Goal: Information Seeking & Learning: Learn about a topic

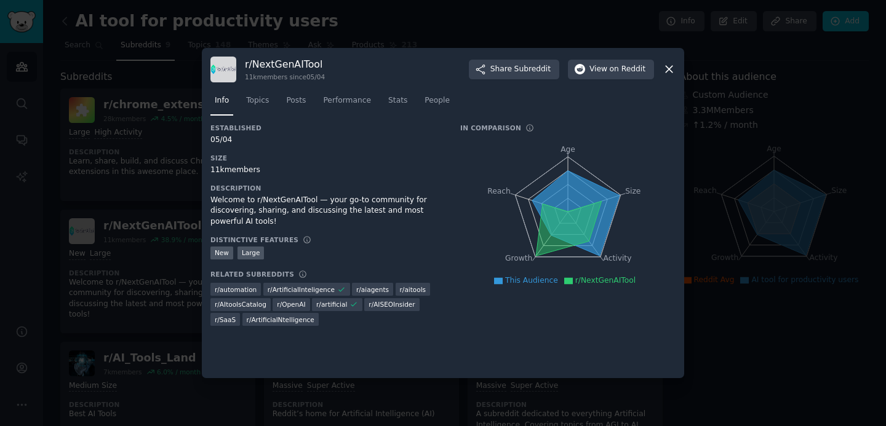
scroll to position [60, 0]
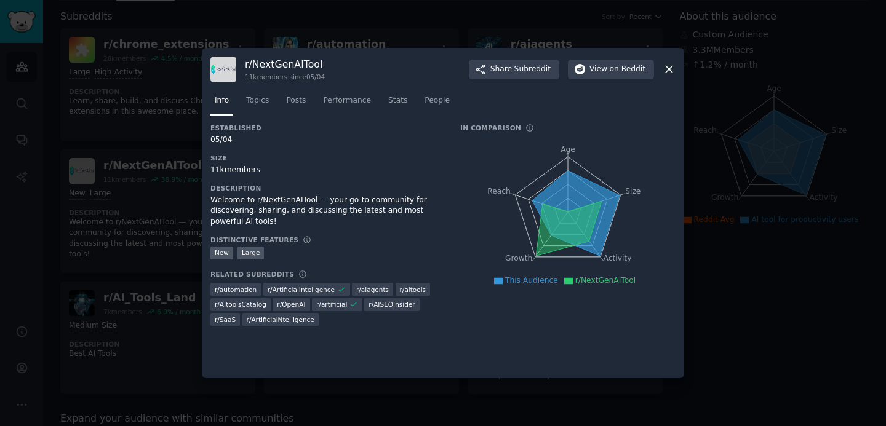
click at [352, 22] on div at bounding box center [443, 213] width 886 height 426
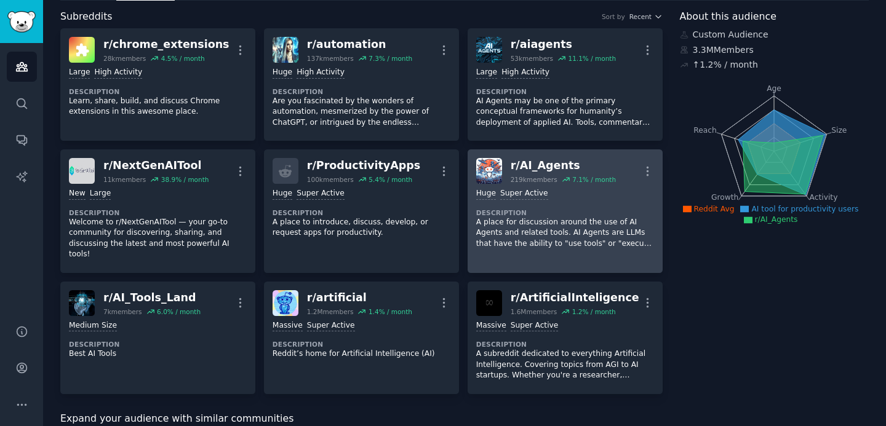
click at [548, 166] on div "r/ AI_Agents" at bounding box center [563, 165] width 105 height 15
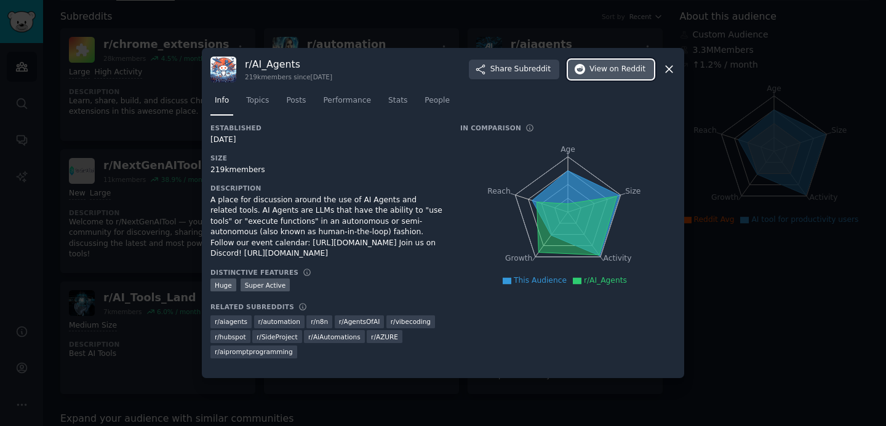
click at [595, 74] on button "View on Reddit" at bounding box center [611, 70] width 86 height 20
click at [668, 75] on icon at bounding box center [669, 69] width 13 height 13
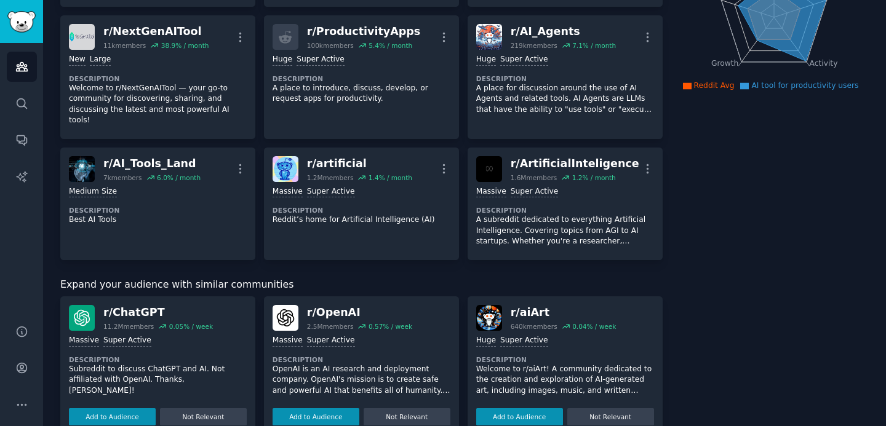
scroll to position [183, 0]
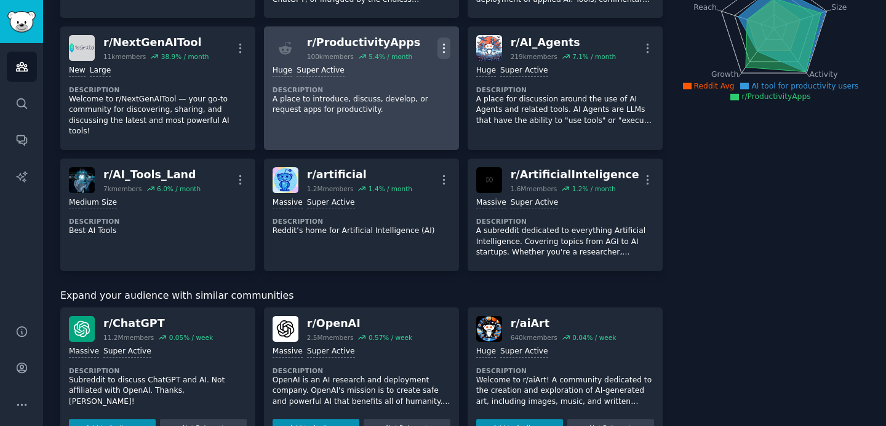
click at [443, 52] on icon "button" at bounding box center [444, 48] width 13 height 13
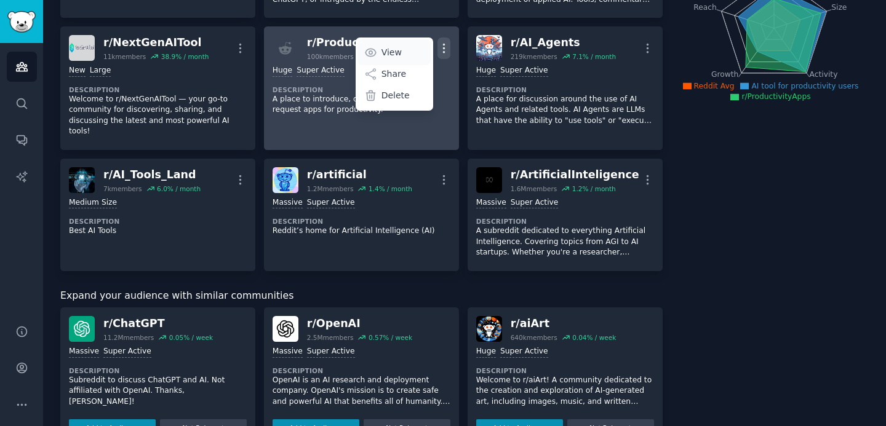
click at [390, 52] on p "View" at bounding box center [392, 52] width 20 height 13
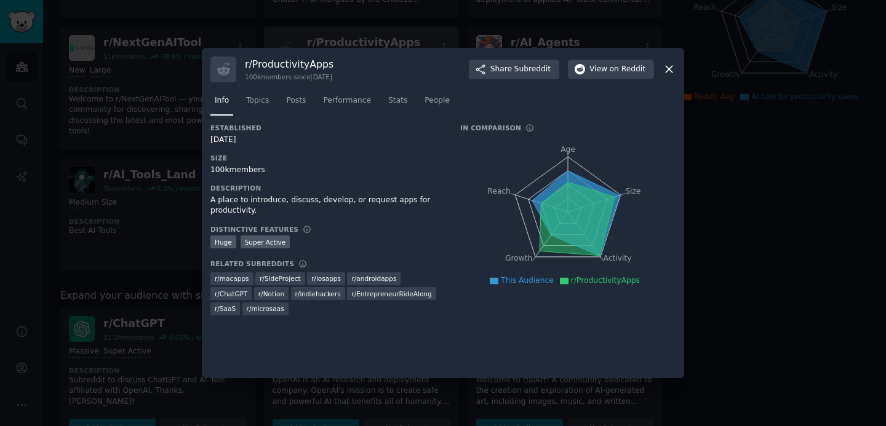
click at [617, 81] on div "r/ ProductivityApps 100k members since [DATE] Share Subreddit View on Reddit" at bounding box center [442, 70] width 465 height 26
click at [615, 78] on button "View on Reddit" at bounding box center [611, 70] width 86 height 20
click at [668, 69] on icon at bounding box center [669, 69] width 13 height 13
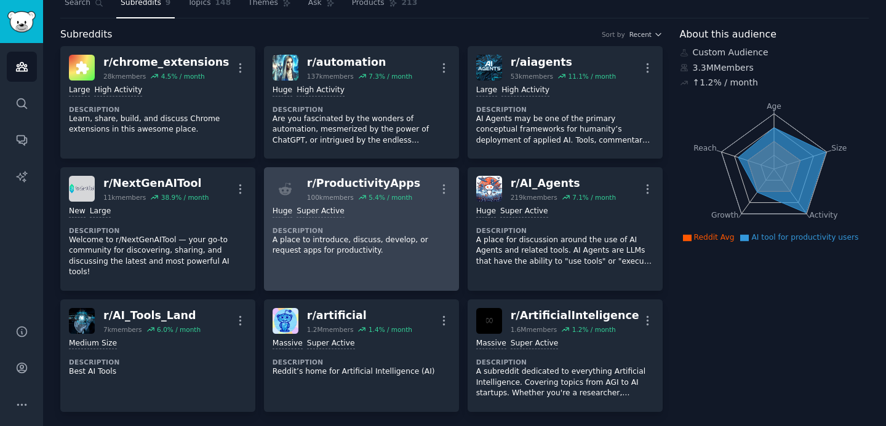
scroll to position [19, 0]
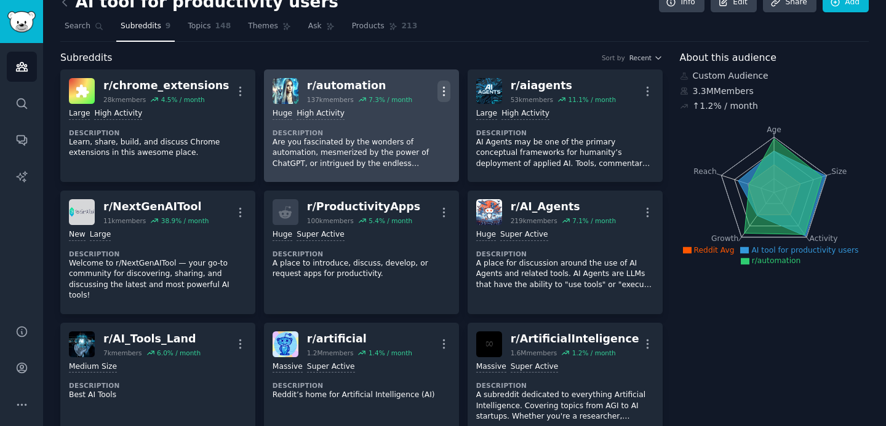
click at [443, 88] on icon "button" at bounding box center [444, 91] width 13 height 13
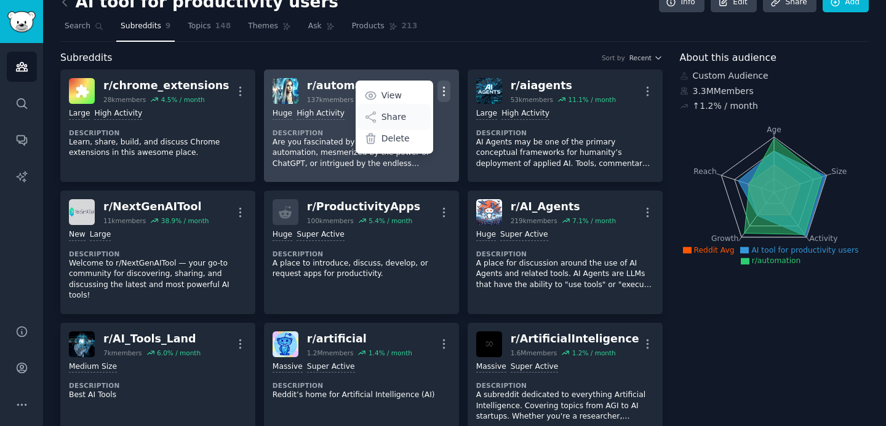
click at [407, 114] on div "Share" at bounding box center [394, 117] width 73 height 26
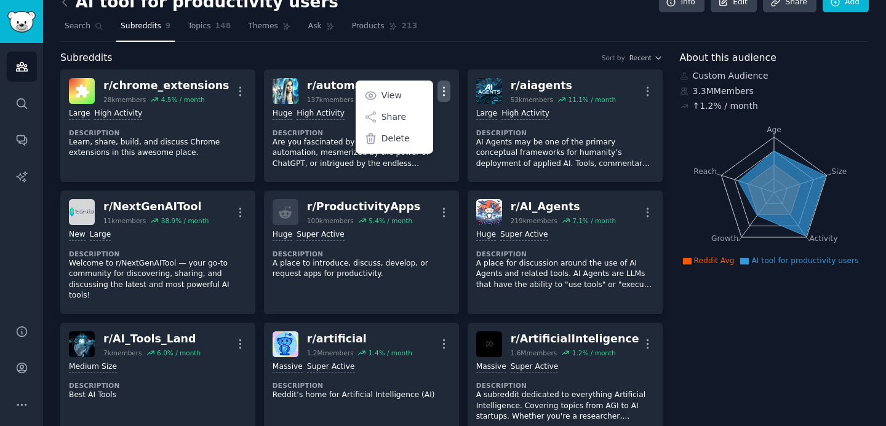
click at [389, 50] on div "Subreddits Sort by Recent" at bounding box center [361, 57] width 602 height 15
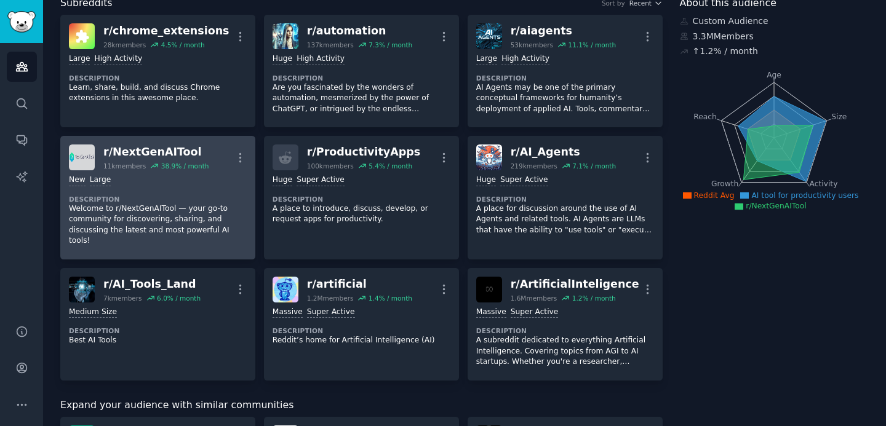
scroll to position [63, 0]
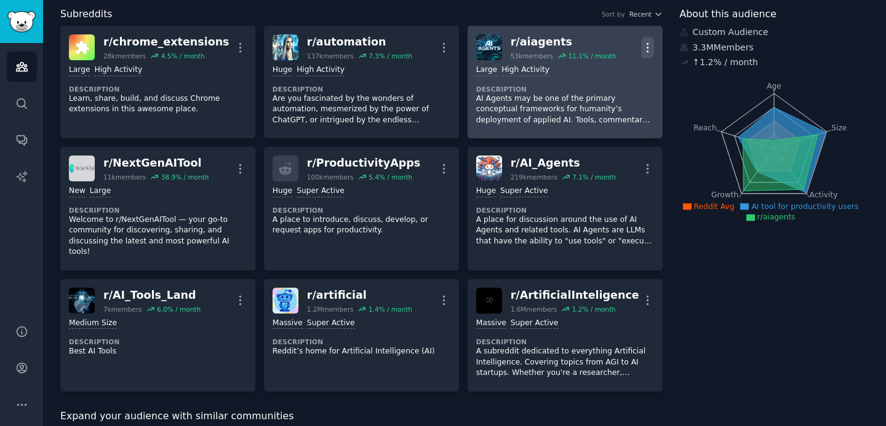
click at [643, 41] on icon "button" at bounding box center [647, 47] width 13 height 13
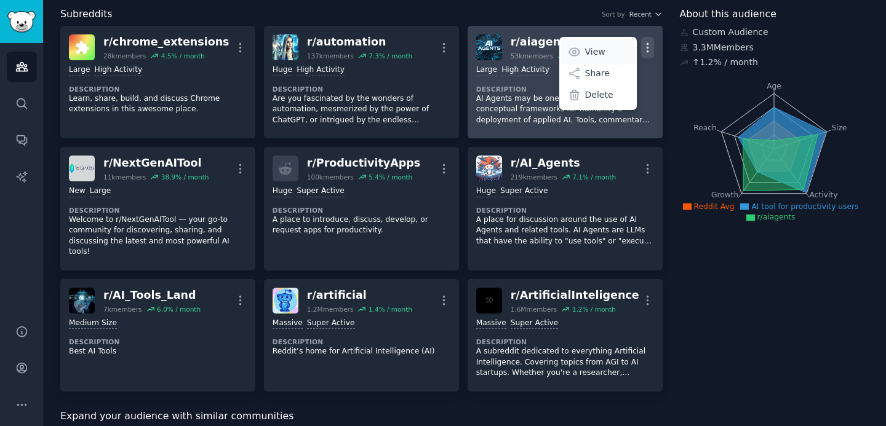
click at [593, 52] on p "View" at bounding box center [595, 52] width 20 height 13
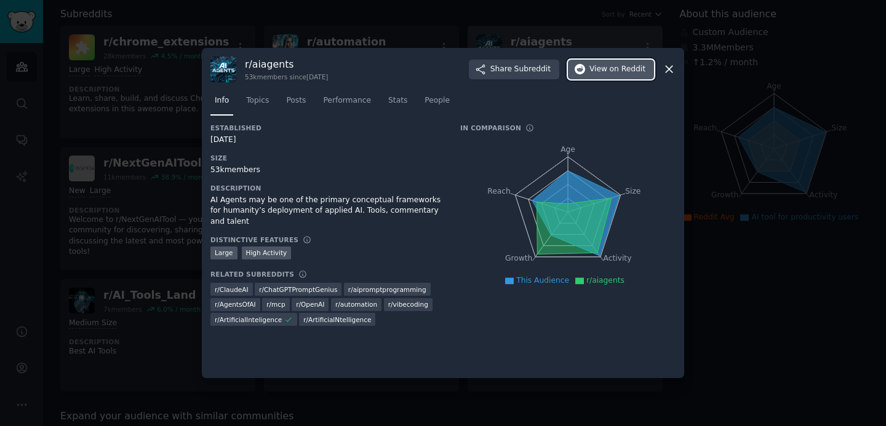
click at [591, 75] on button "View on Reddit" at bounding box center [611, 70] width 86 height 20
click at [597, 69] on span "View on Reddit" at bounding box center [617, 69] width 56 height 11
